Goal: Information Seeking & Learning: Learn about a topic

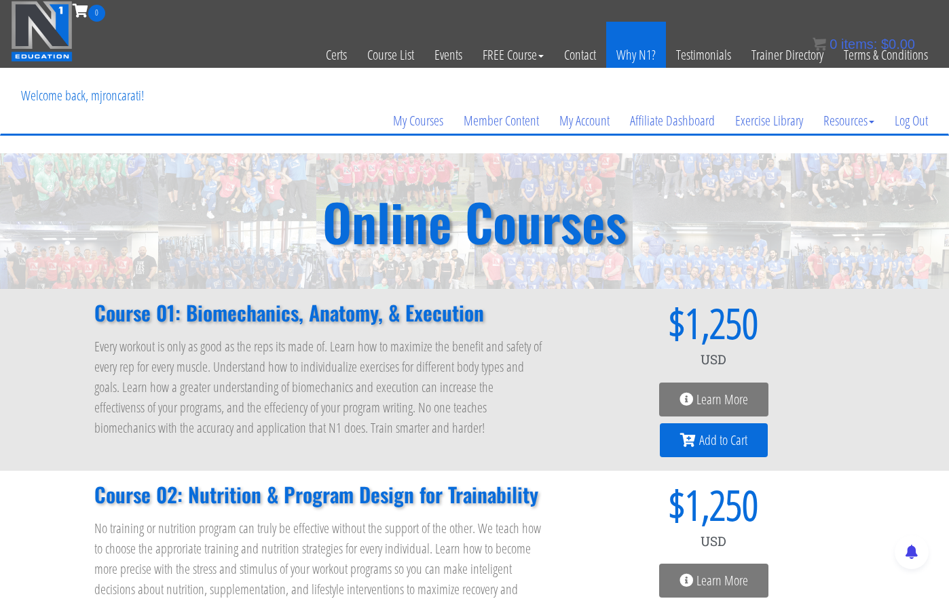
click at [638, 49] on link "Why N1?" at bounding box center [636, 55] width 60 height 67
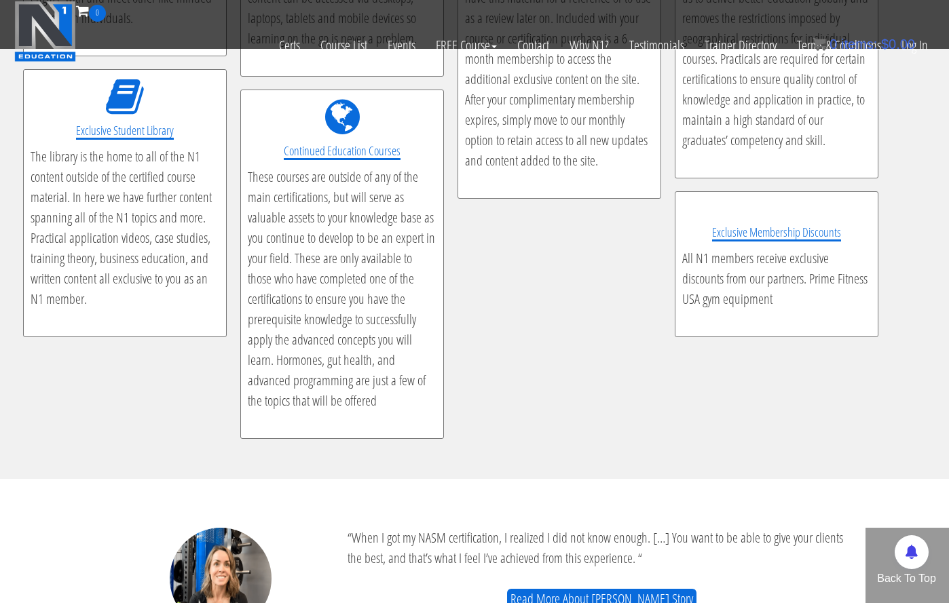
scroll to position [2968, 0]
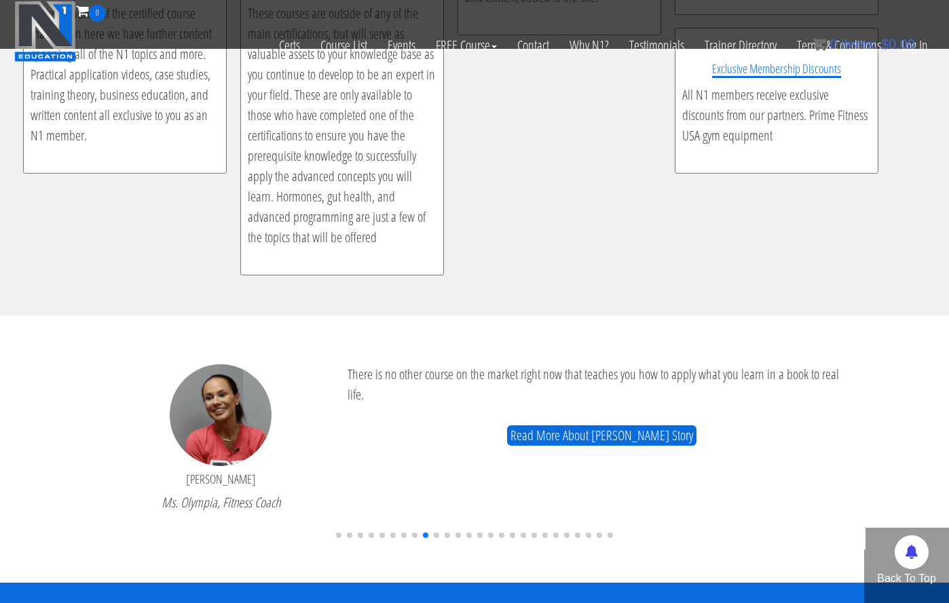
click at [340, 536] on span "Go to slide 1" at bounding box center [338, 535] width 5 height 5
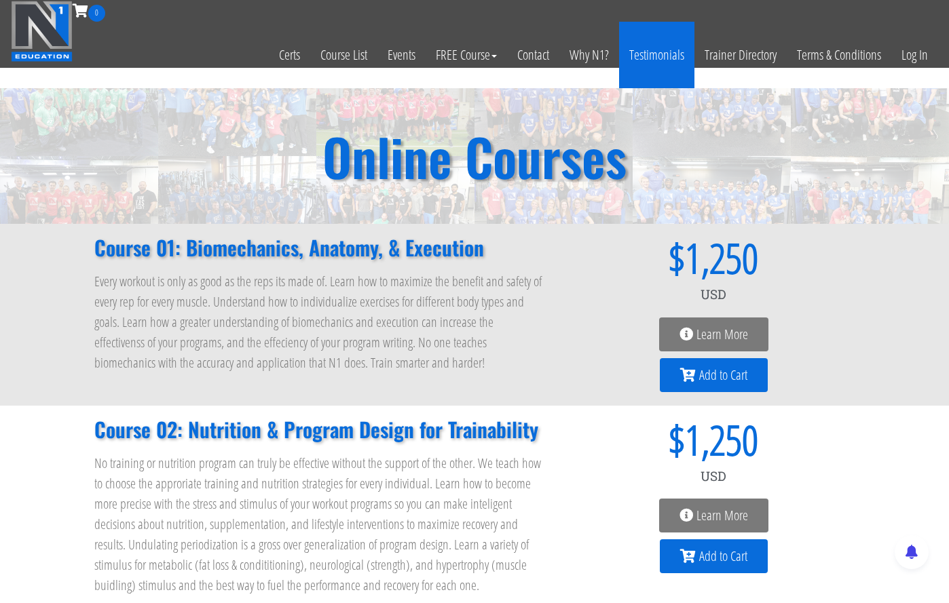
click at [660, 45] on link "Testimonials" at bounding box center [656, 55] width 75 height 67
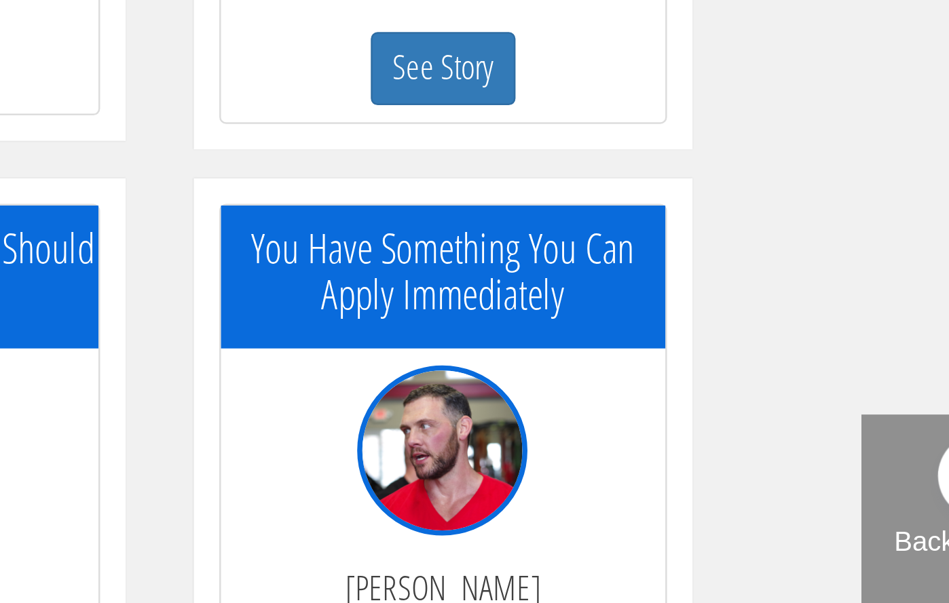
scroll to position [1731, 0]
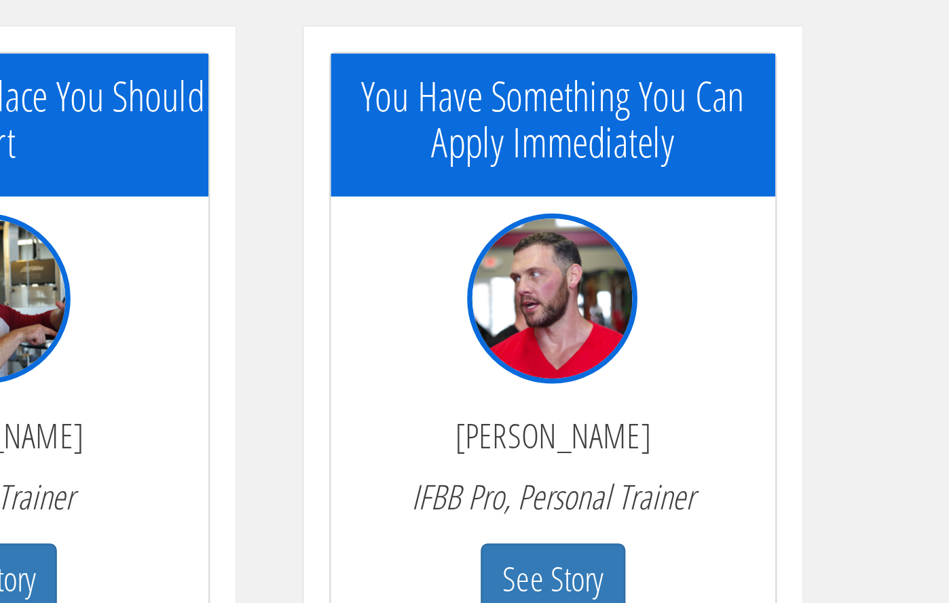
click at [697, 540] on p "[PERSON_NAME]" at bounding box center [697, 536] width 157 height 15
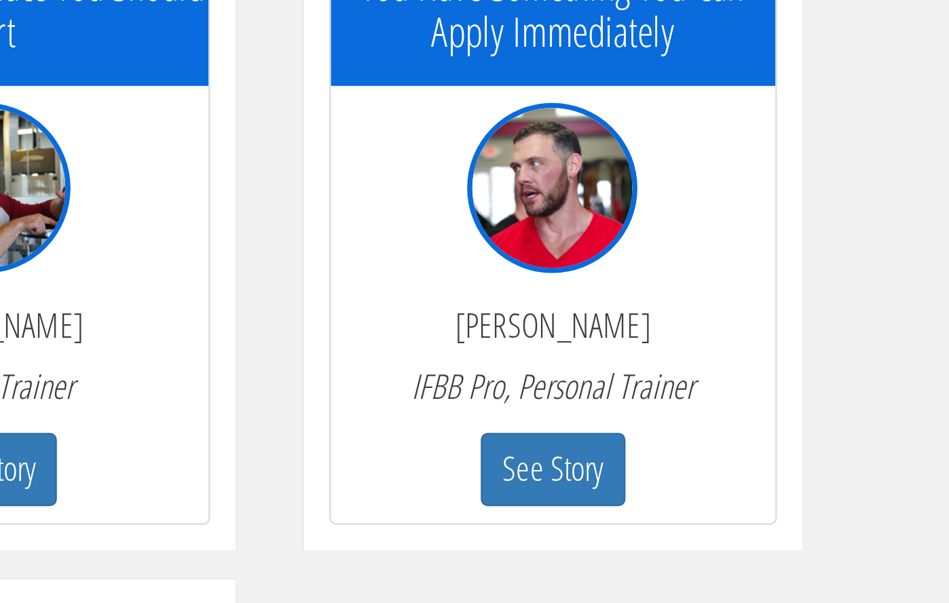
scroll to position [1776, 0]
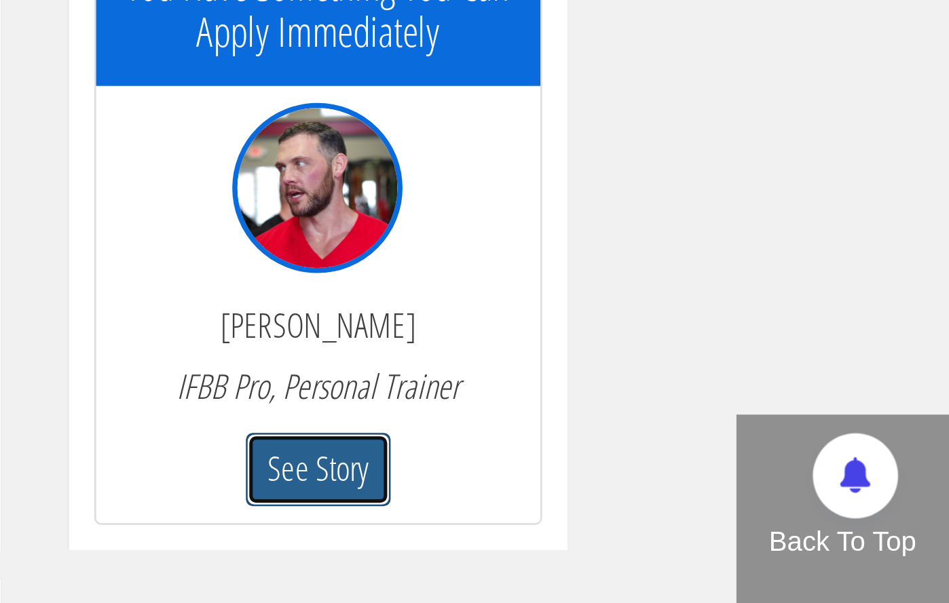
click at [704, 546] on button "See Story" at bounding box center [698, 550] width 58 height 29
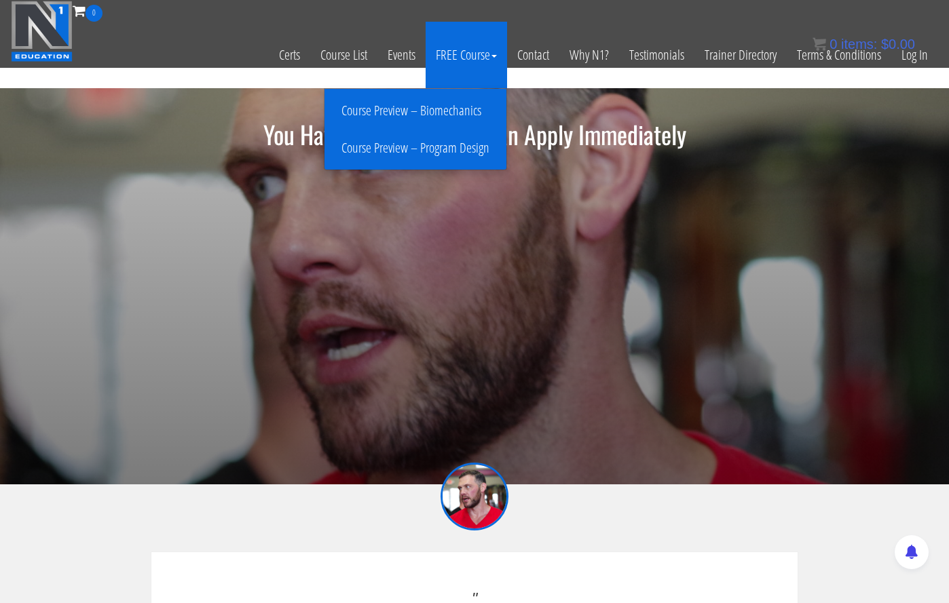
click at [460, 147] on link "Course Preview – Program Design" at bounding box center [415, 148] width 175 height 24
click at [431, 150] on link "Course Preview – Program Design" at bounding box center [415, 148] width 175 height 24
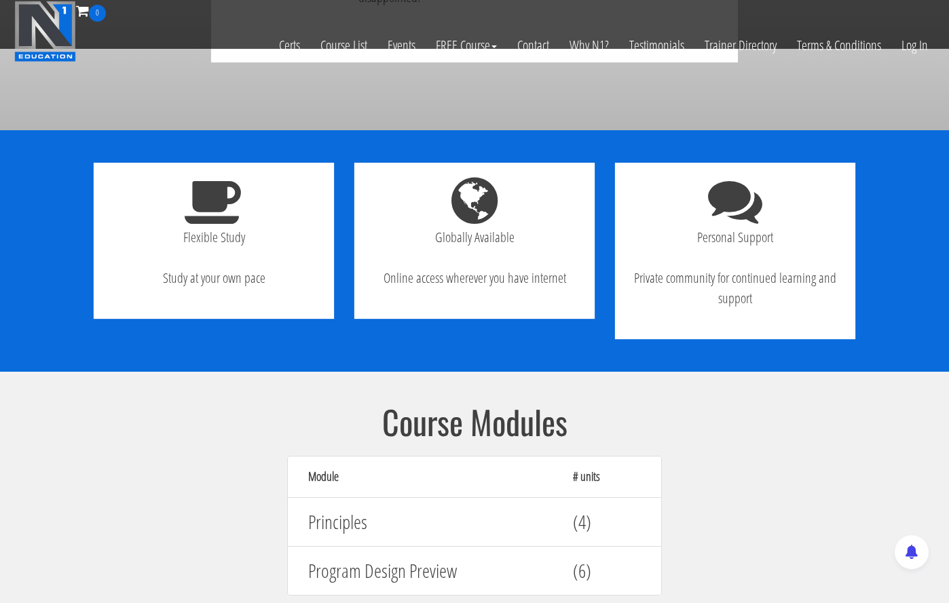
scroll to position [1207, 0]
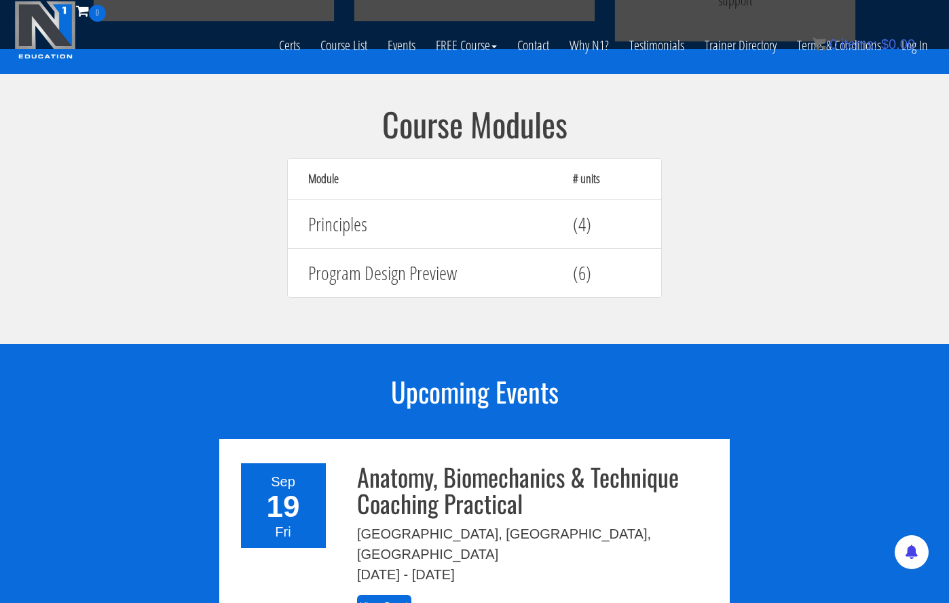
click at [396, 263] on h4 "Program Design Preview" at bounding box center [430, 273] width 244 height 21
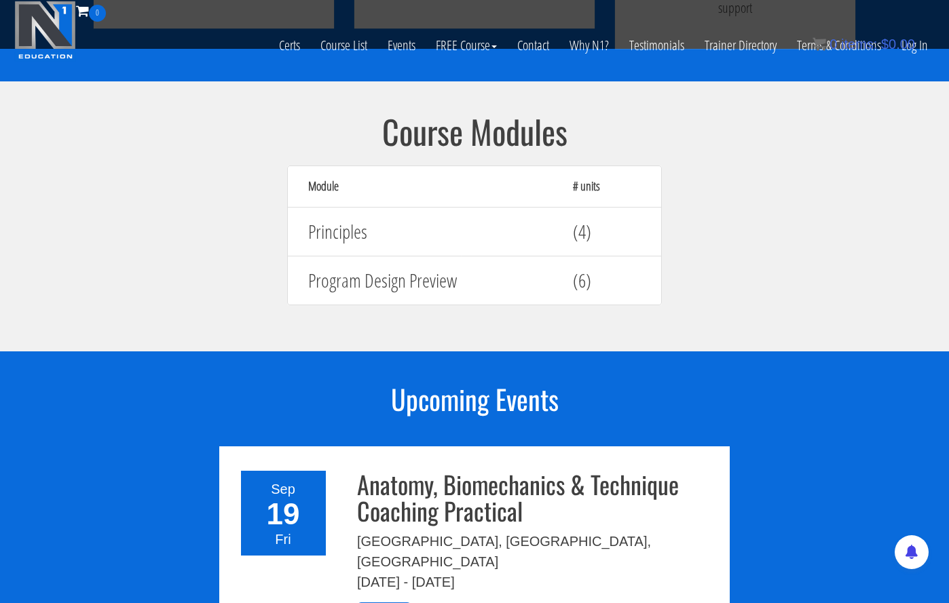
scroll to position [1100, 0]
